Goal: Register for event/course

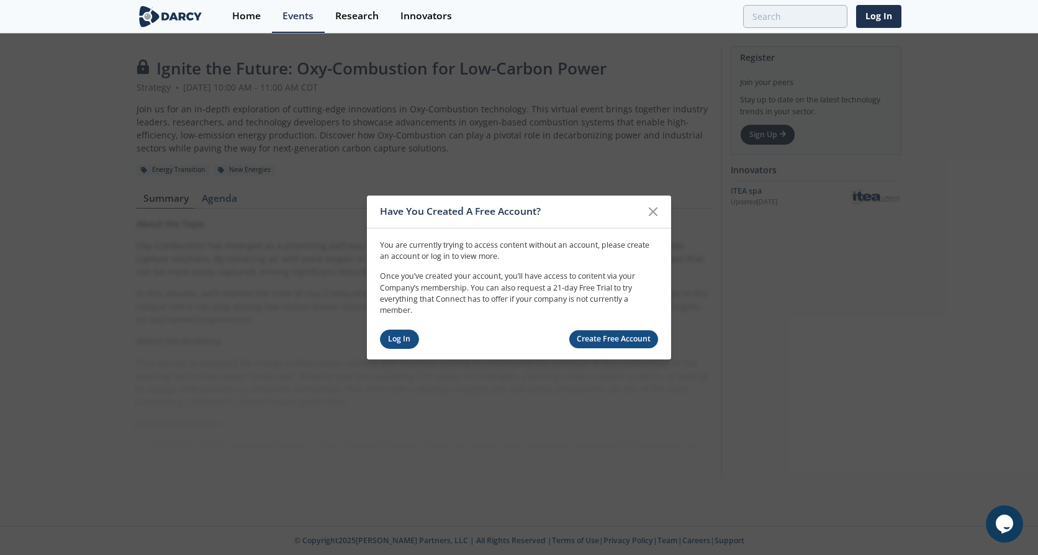
click at [411, 340] on link "Log In" at bounding box center [399, 339] width 39 height 19
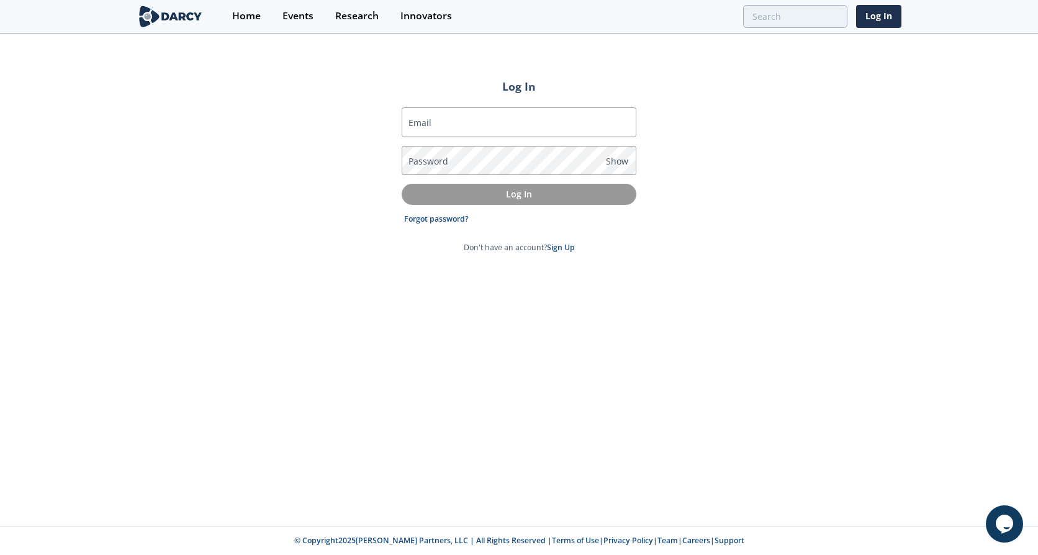
type input "[EMAIL_ADDRESS][PERSON_NAME][DOMAIN_NAME]"
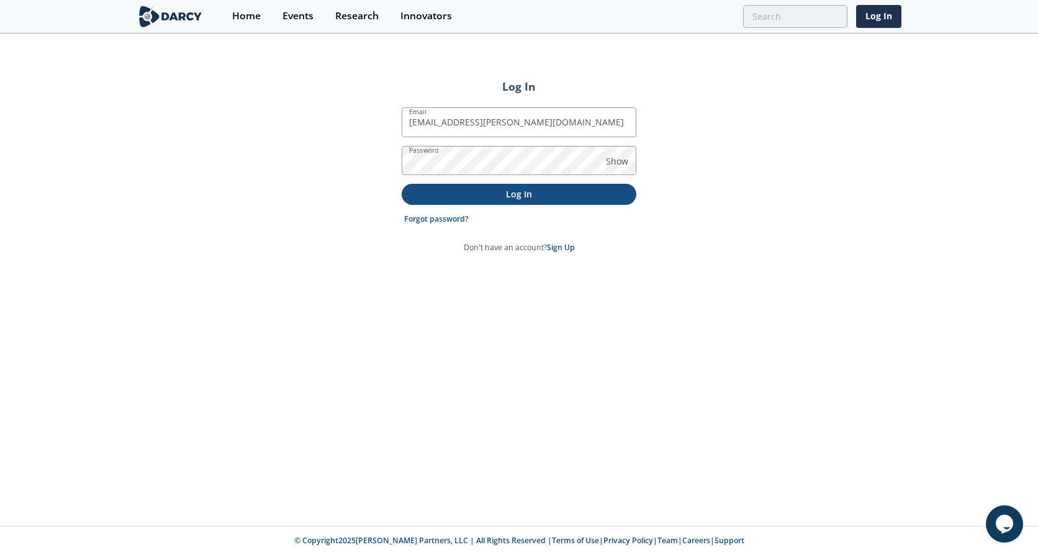
click at [540, 190] on p "Log In" at bounding box center [518, 194] width 217 height 13
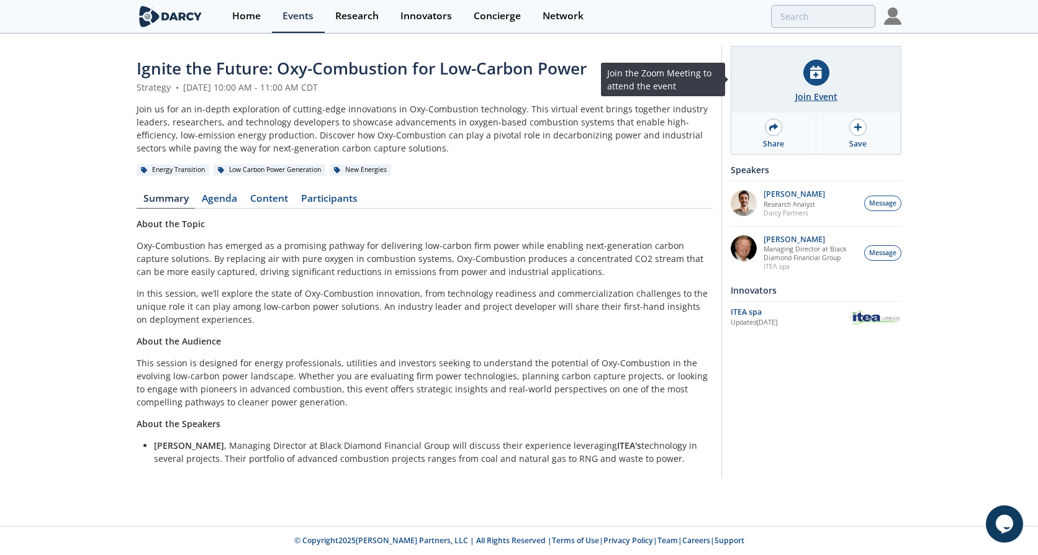
click at [811, 101] on div "Join Event" at bounding box center [816, 96] width 42 height 13
